Goal: Task Accomplishment & Management: Use online tool/utility

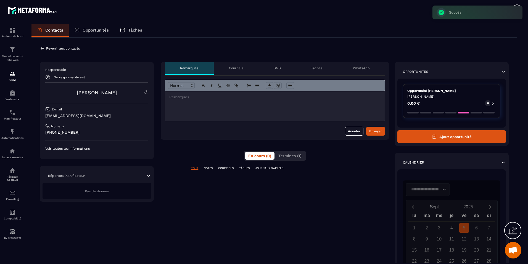
scroll to position [183, 0]
click at [148, 174] on icon at bounding box center [149, 176] width 6 height 6
click at [130, 186] on div "**********" at bounding box center [274, 190] width 469 height 257
click at [146, 177] on icon at bounding box center [149, 176] width 6 height 6
click at [431, 173] on div "Se connecter avec Google Agenda Loading... [DATE] lu ma me je ve sa di 1 2 3 4 …" at bounding box center [451, 241] width 109 height 144
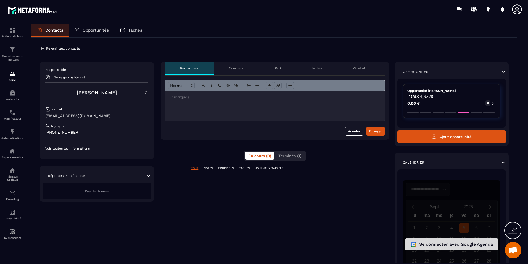
click at [454, 249] on button "Se connecter avec Google Agenda" at bounding box center [452, 244] width 94 height 12
